Goal: Task Accomplishment & Management: Manage account settings

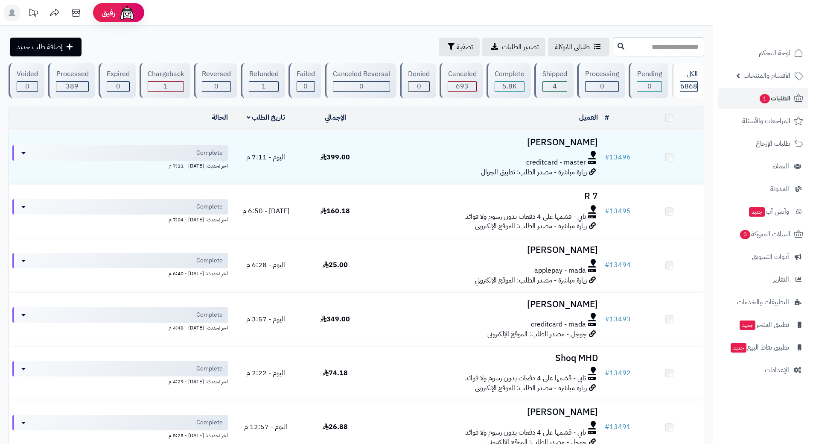
drag, startPoint x: 0, startPoint y: 0, endPoint x: 751, endPoint y: 96, distance: 757.4
click at [751, 96] on link "الطلبات 1" at bounding box center [763, 98] width 90 height 20
drag, startPoint x: 0, startPoint y: 0, endPoint x: 751, endPoint y: 94, distance: 757.2
click at [751, 94] on link "الطلبات" at bounding box center [763, 98] width 90 height 20
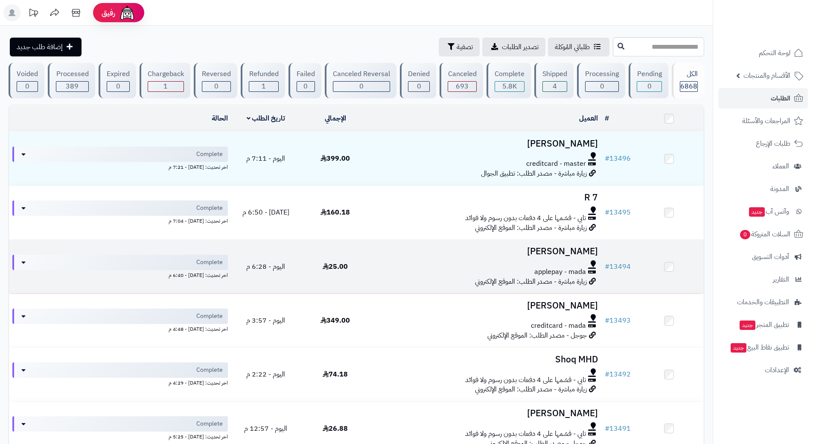
click at [386, 263] on div at bounding box center [486, 263] width 225 height 7
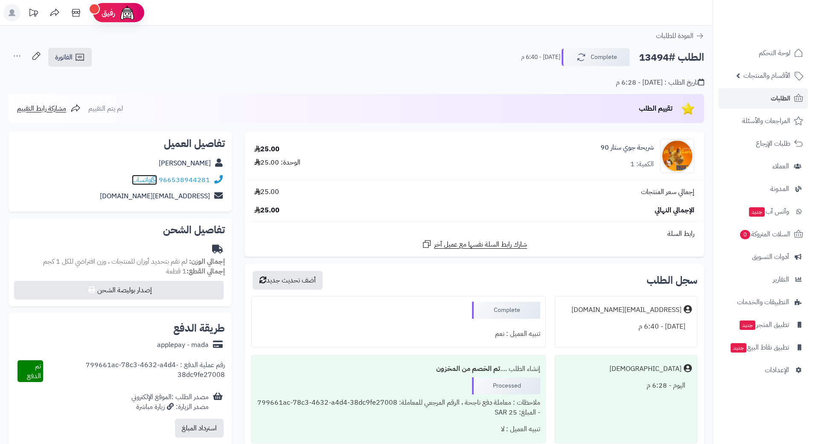
click at [157, 179] on icon at bounding box center [154, 179] width 6 height 7
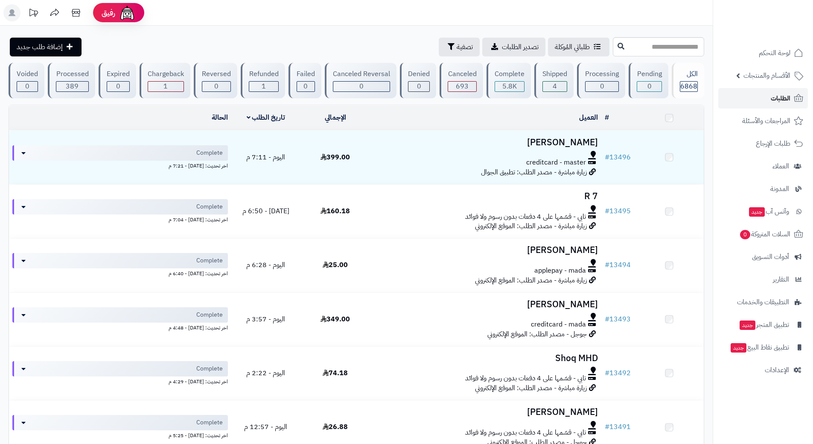
drag, startPoint x: 0, startPoint y: 0, endPoint x: 759, endPoint y: 94, distance: 765.3
click at [759, 94] on link "الطلبات" at bounding box center [763, 98] width 90 height 20
click at [748, 94] on link "الطلبات" at bounding box center [763, 98] width 90 height 20
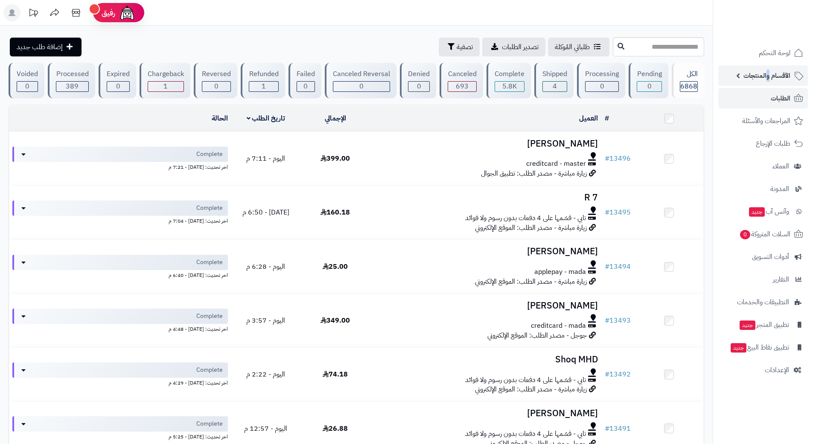
click at [769, 70] on span "الأقسام والمنتجات" at bounding box center [767, 76] width 47 height 12
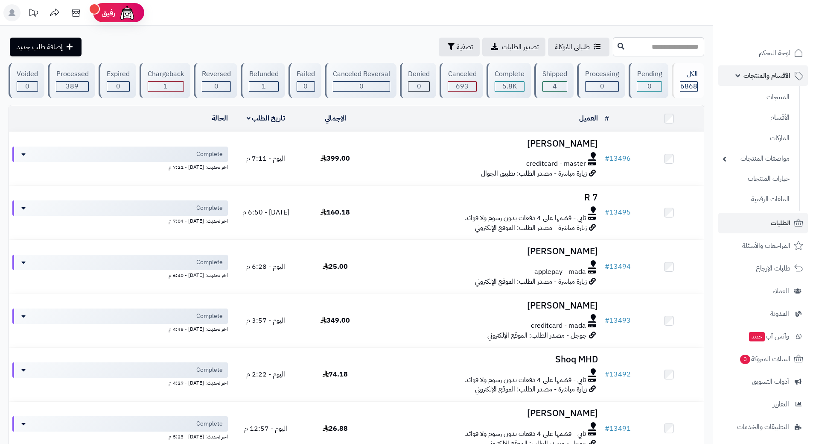
click at [746, 79] on span "الأقسام والمنتجات" at bounding box center [767, 76] width 47 height 12
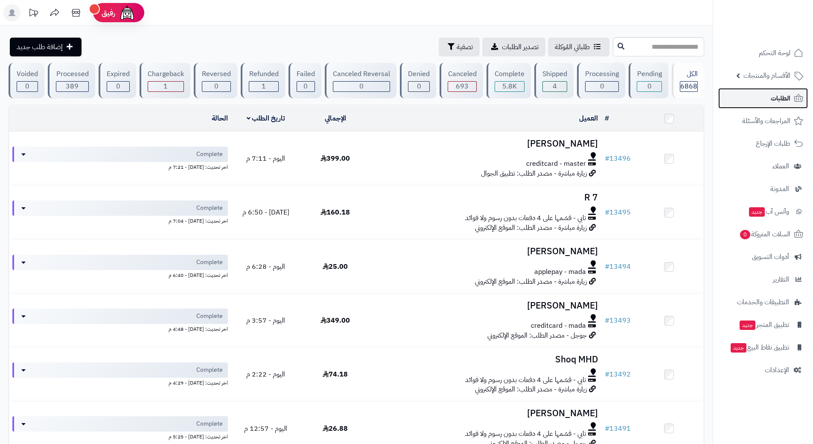
click at [753, 97] on link "الطلبات" at bounding box center [763, 98] width 90 height 20
click at [759, 93] on link "الطلبات" at bounding box center [763, 98] width 90 height 20
click at [738, 99] on link "الطلبات" at bounding box center [763, 98] width 90 height 20
click at [734, 102] on link "الطلبات" at bounding box center [763, 98] width 90 height 20
click at [771, 92] on span "الطلبات" at bounding box center [781, 98] width 20 height 12
